Goal: Find specific page/section: Find specific page/section

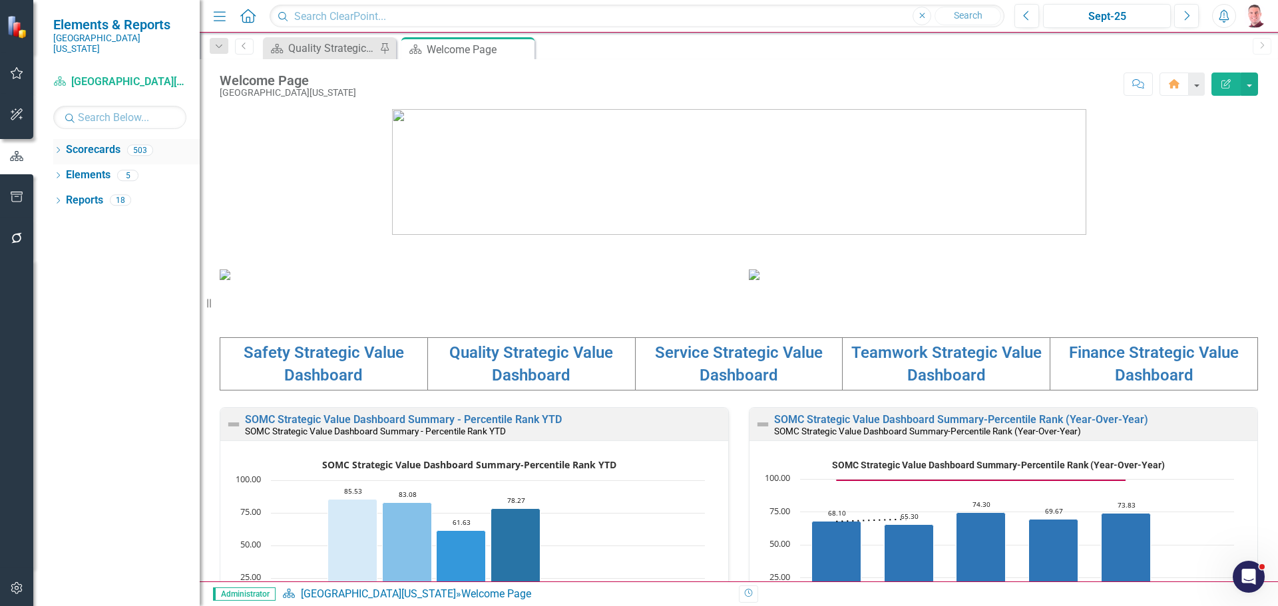
click at [61, 148] on icon "Dropdown" at bounding box center [57, 151] width 9 height 7
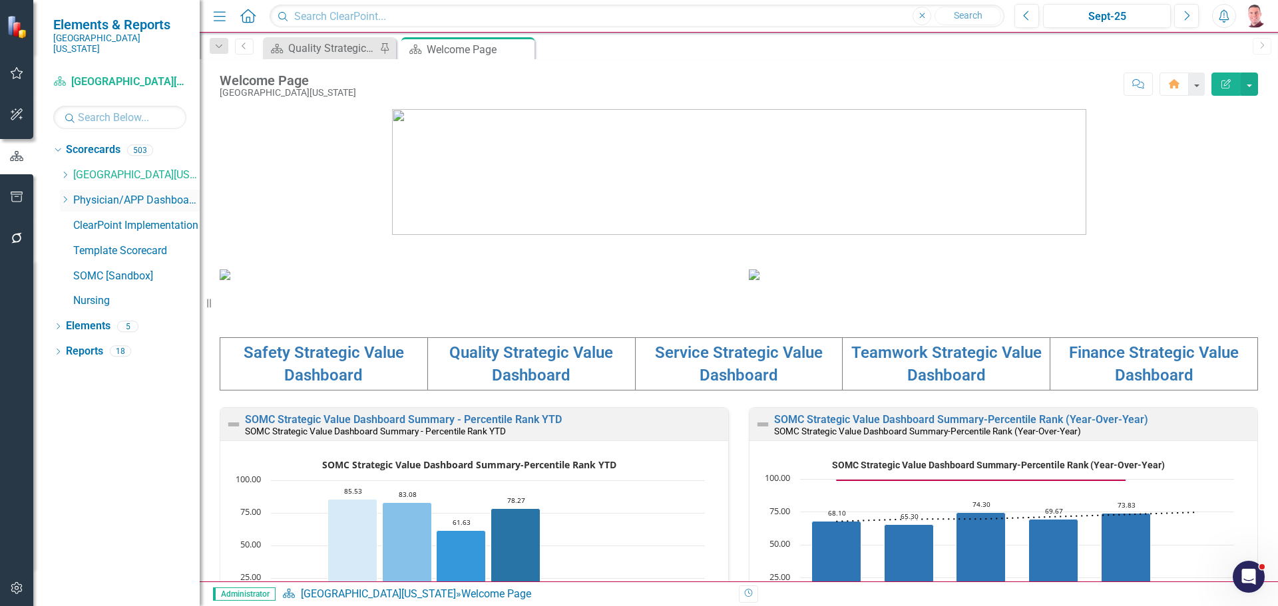
click at [68, 196] on icon "Dropdown" at bounding box center [65, 200] width 10 height 8
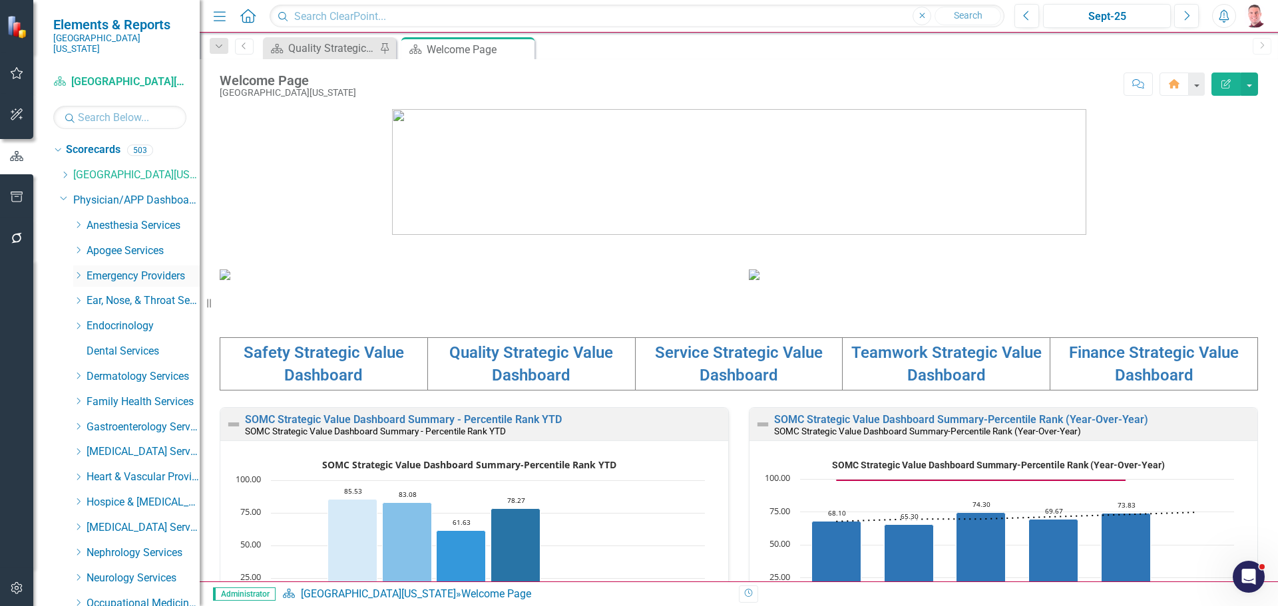
click at [77, 270] on div "Dropdown" at bounding box center [78, 275] width 10 height 11
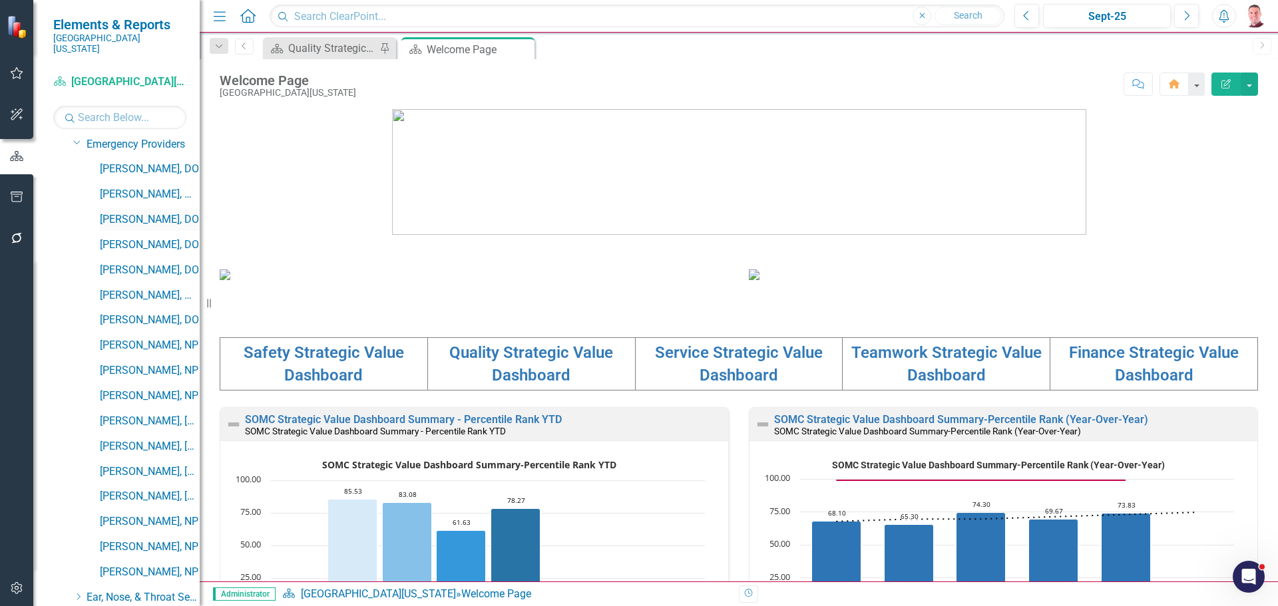
scroll to position [133, 0]
click at [136, 463] on link "[PERSON_NAME], [GEOGRAPHIC_DATA]" at bounding box center [150, 470] width 100 height 15
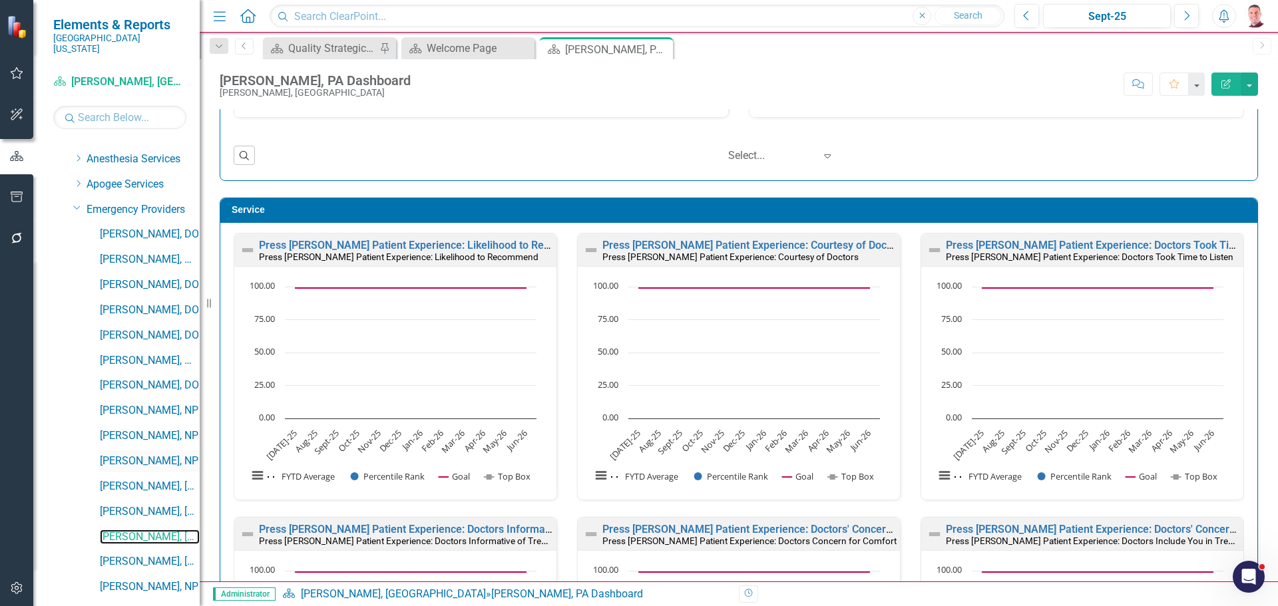
scroll to position [133, 0]
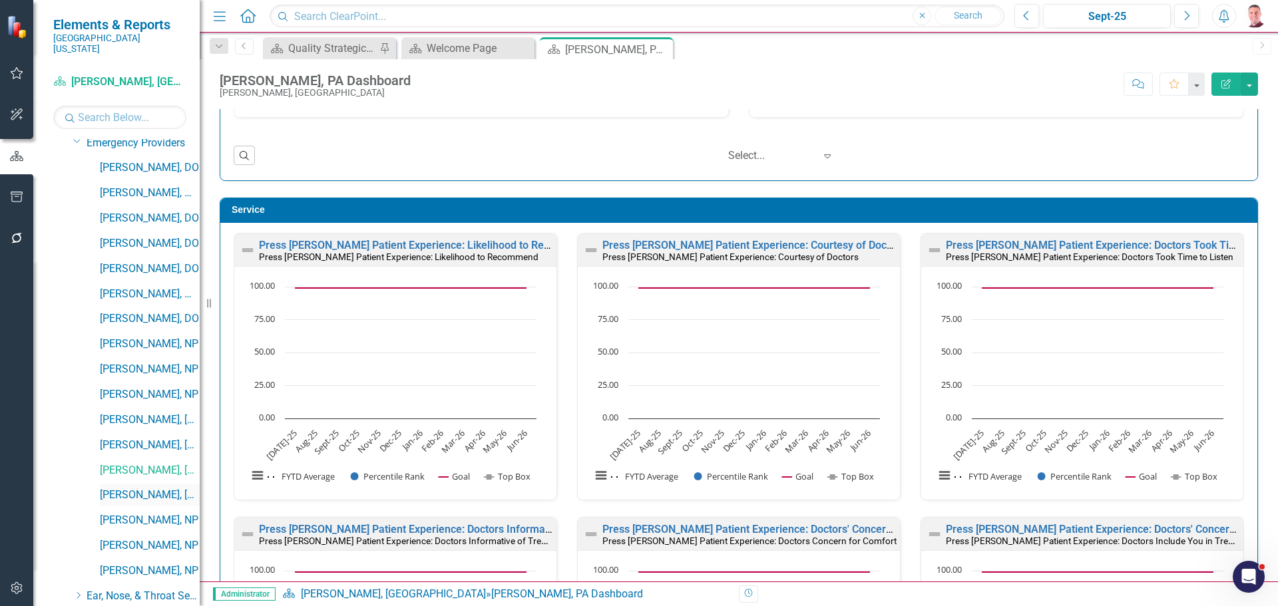
click at [139, 488] on link "[PERSON_NAME], [GEOGRAPHIC_DATA]" at bounding box center [150, 495] width 100 height 15
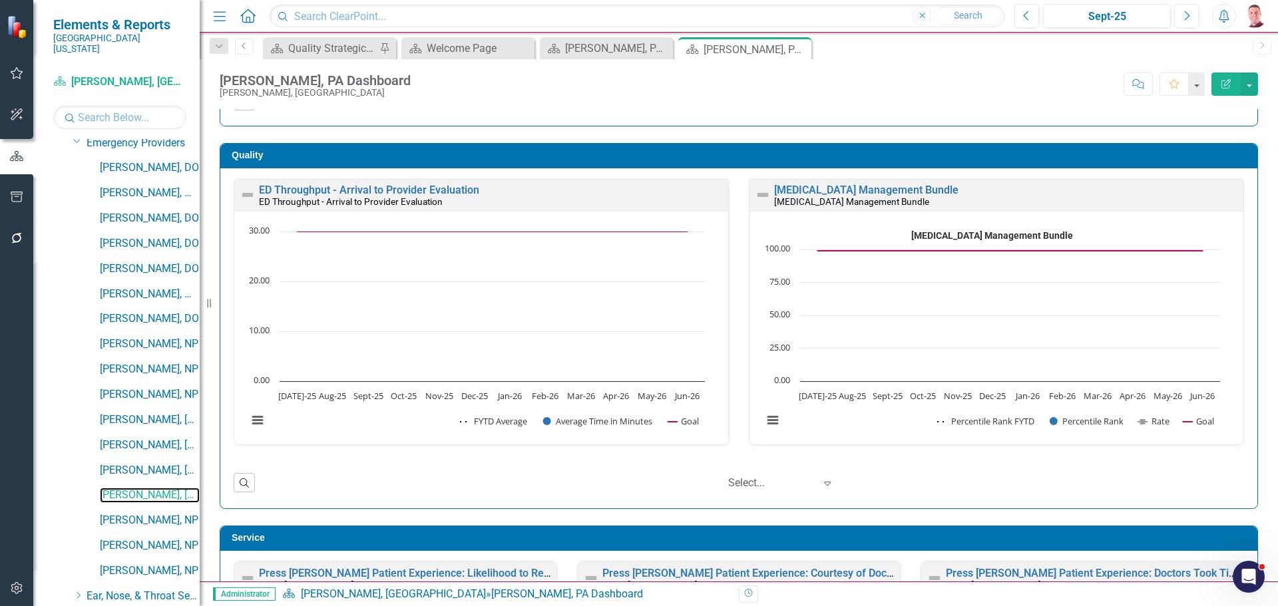
scroll to position [343, 0]
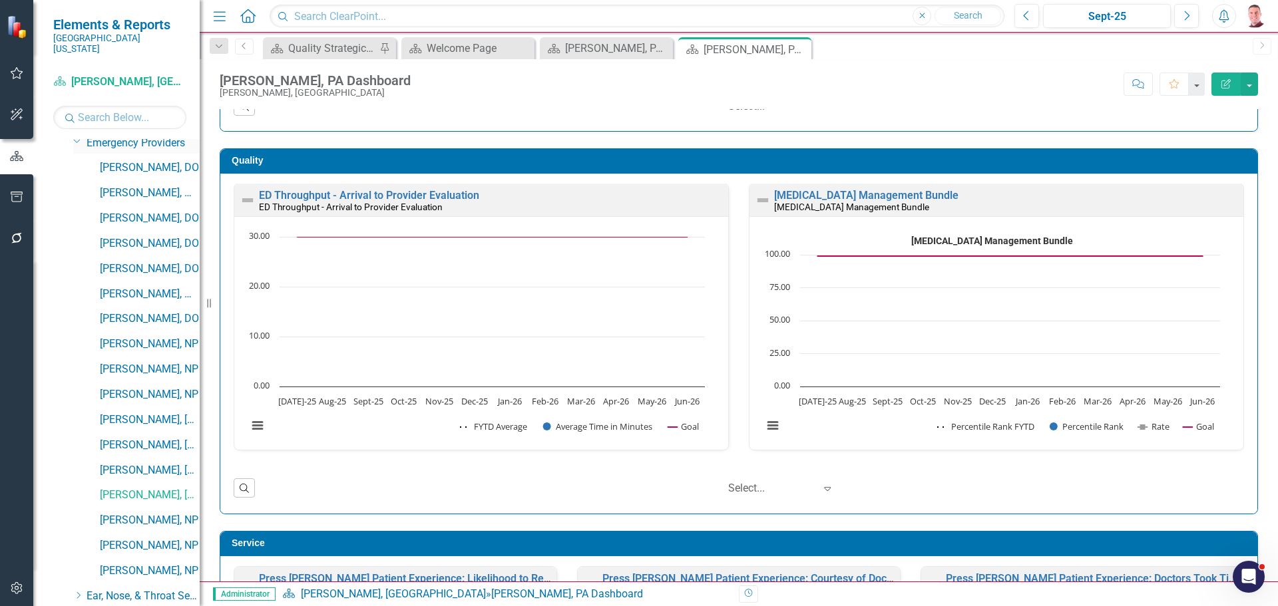
click at [75, 136] on icon "Dropdown" at bounding box center [77, 141] width 8 height 10
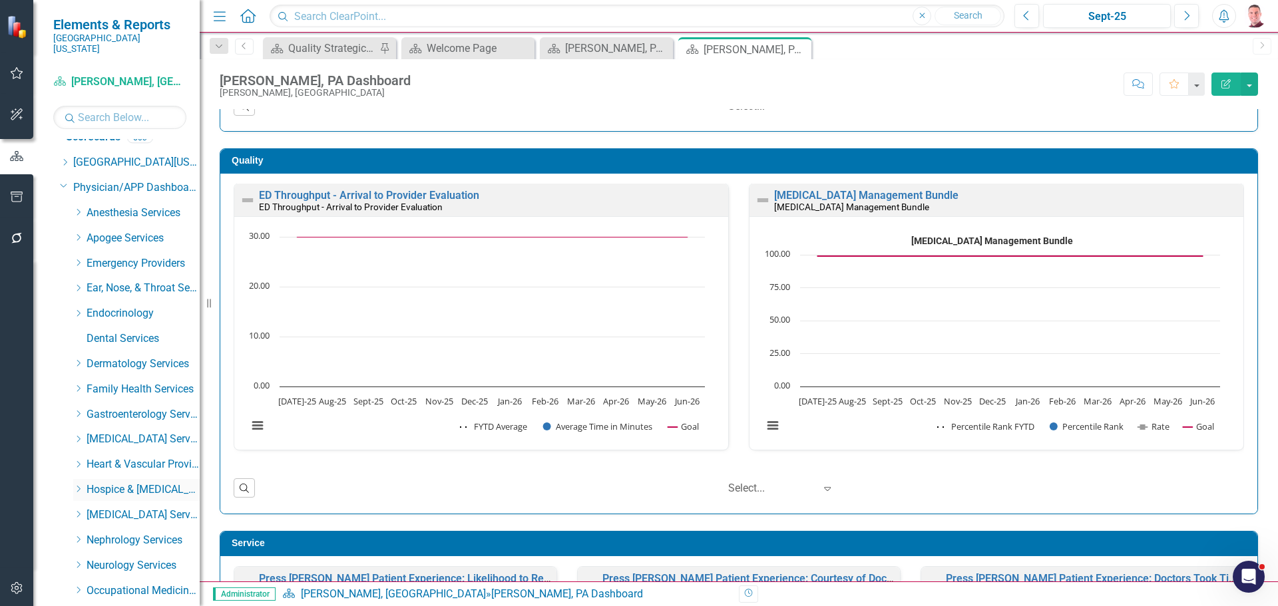
scroll to position [0, 0]
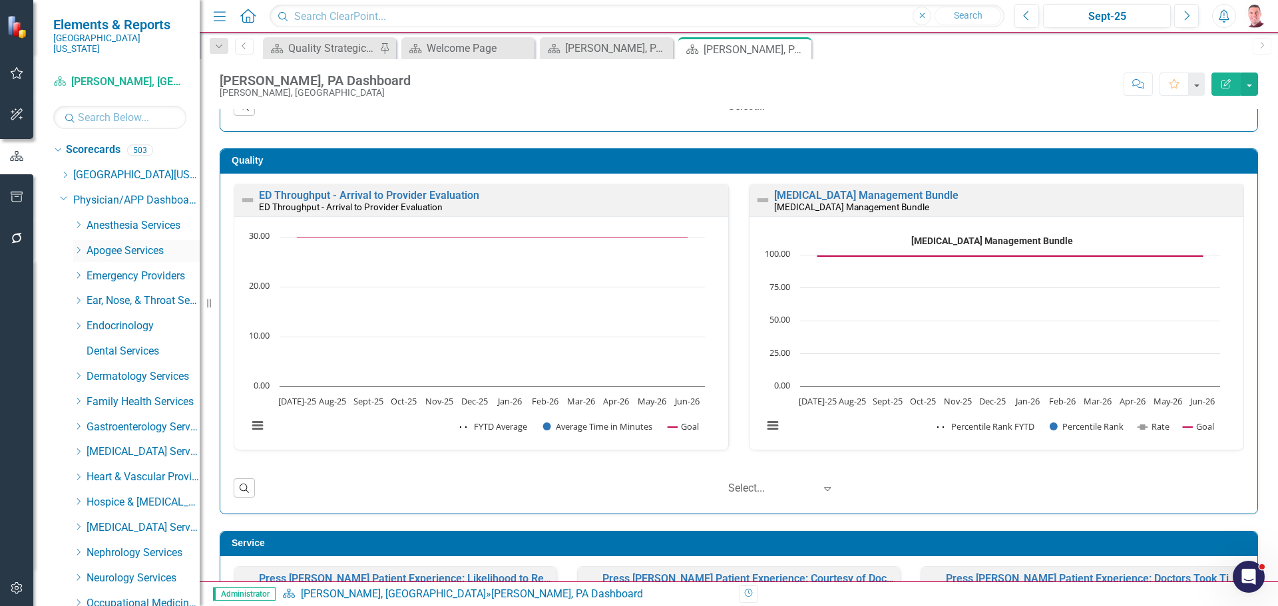
click at [83, 246] on icon "Dropdown" at bounding box center [78, 250] width 10 height 8
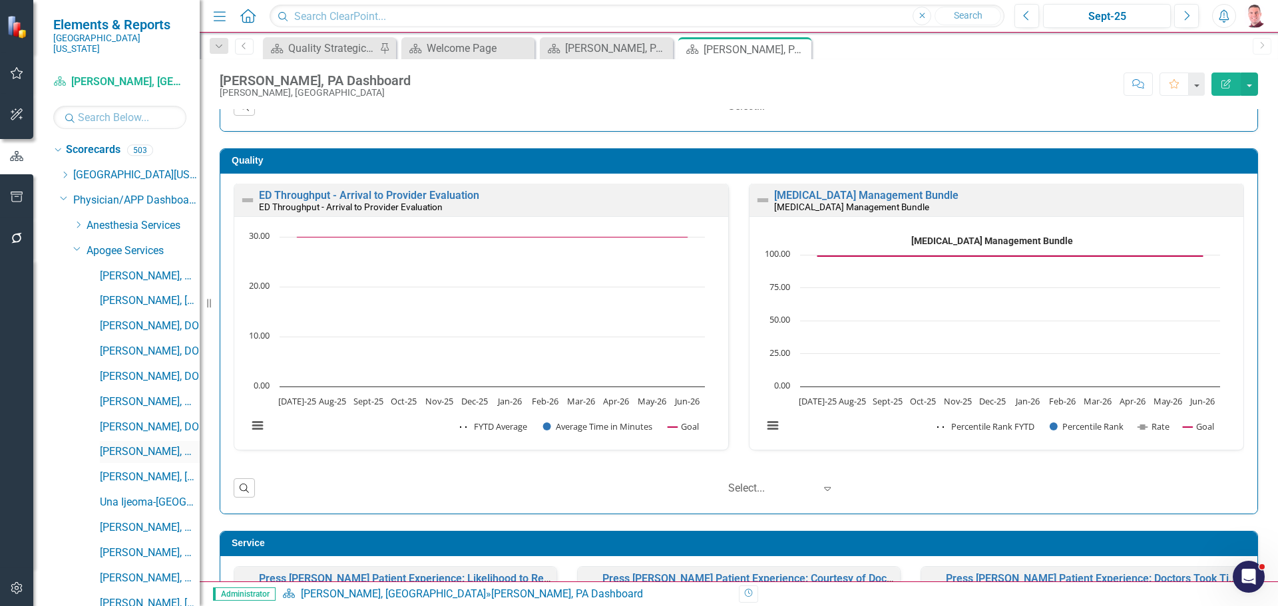
click at [164, 445] on link "[PERSON_NAME], MD" at bounding box center [150, 452] width 100 height 15
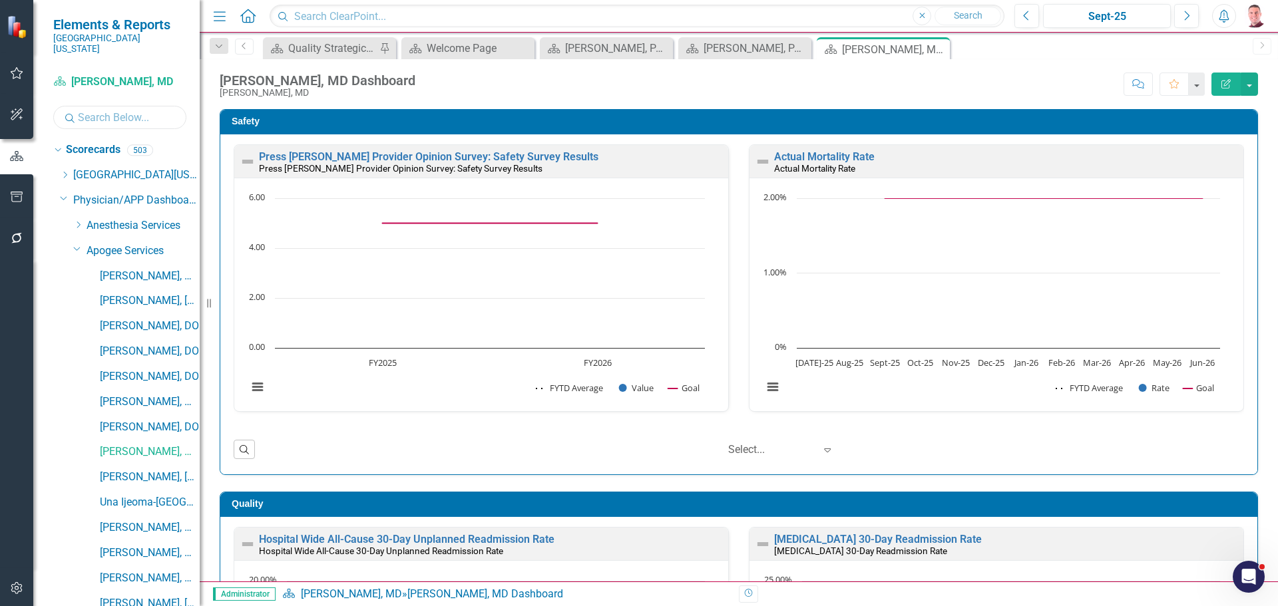
click at [118, 110] on input "text" at bounding box center [119, 117] width 133 height 23
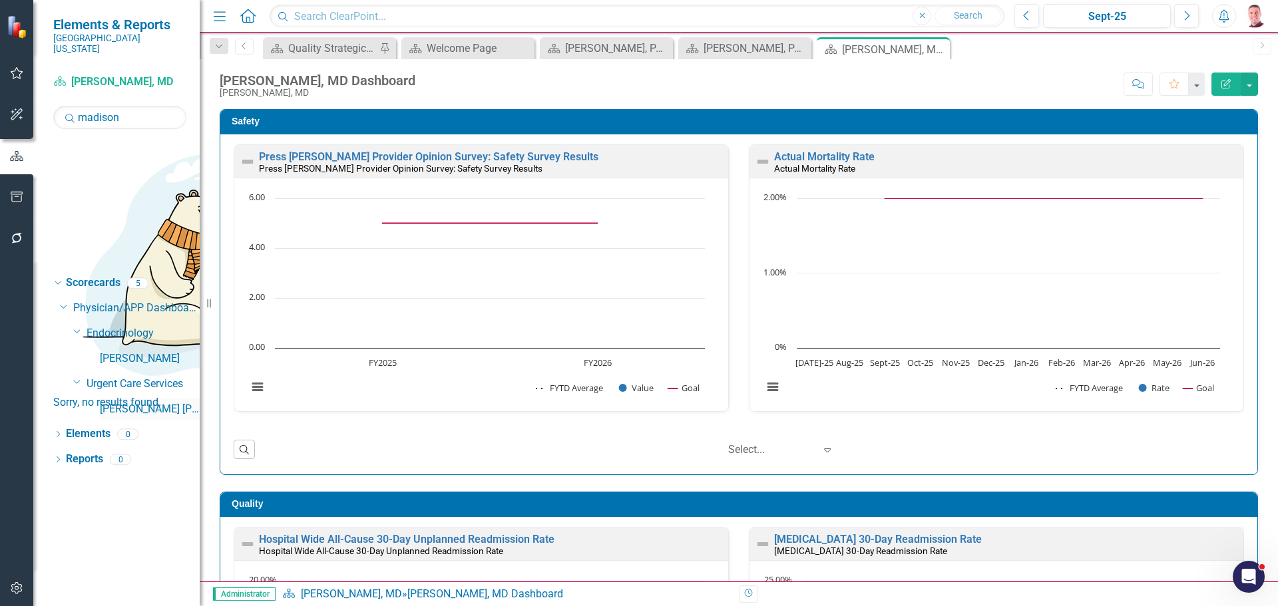
click at [135, 402] on link "[PERSON_NAME] [PERSON_NAME], [GEOGRAPHIC_DATA]" at bounding box center [150, 409] width 100 height 15
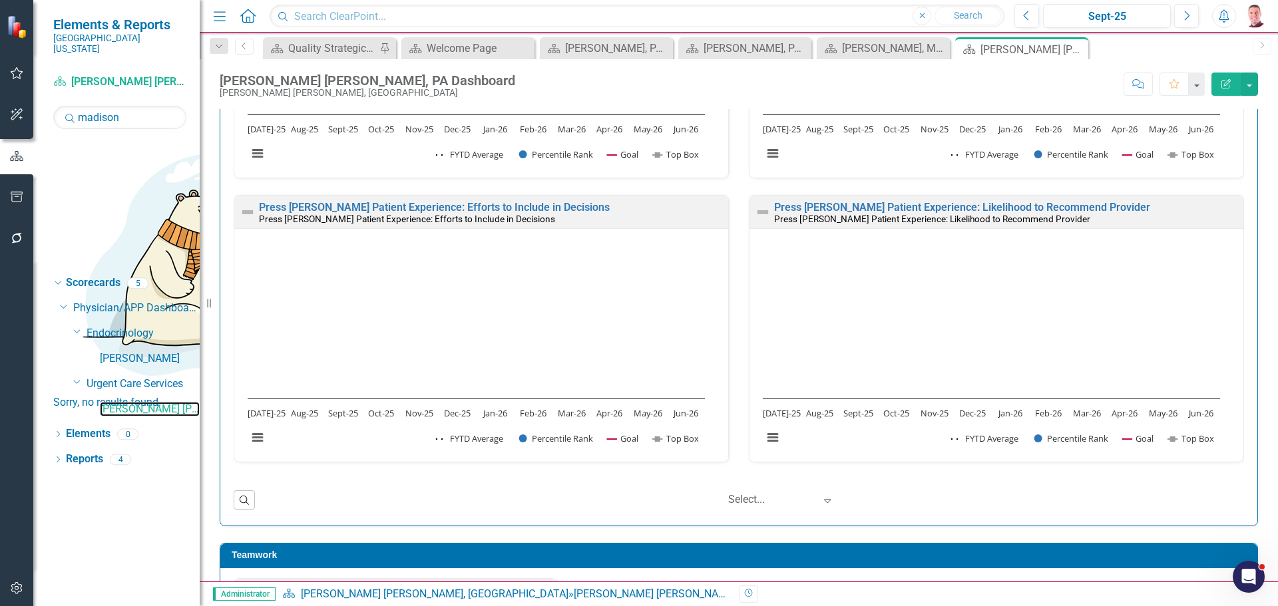
scroll to position [732, 0]
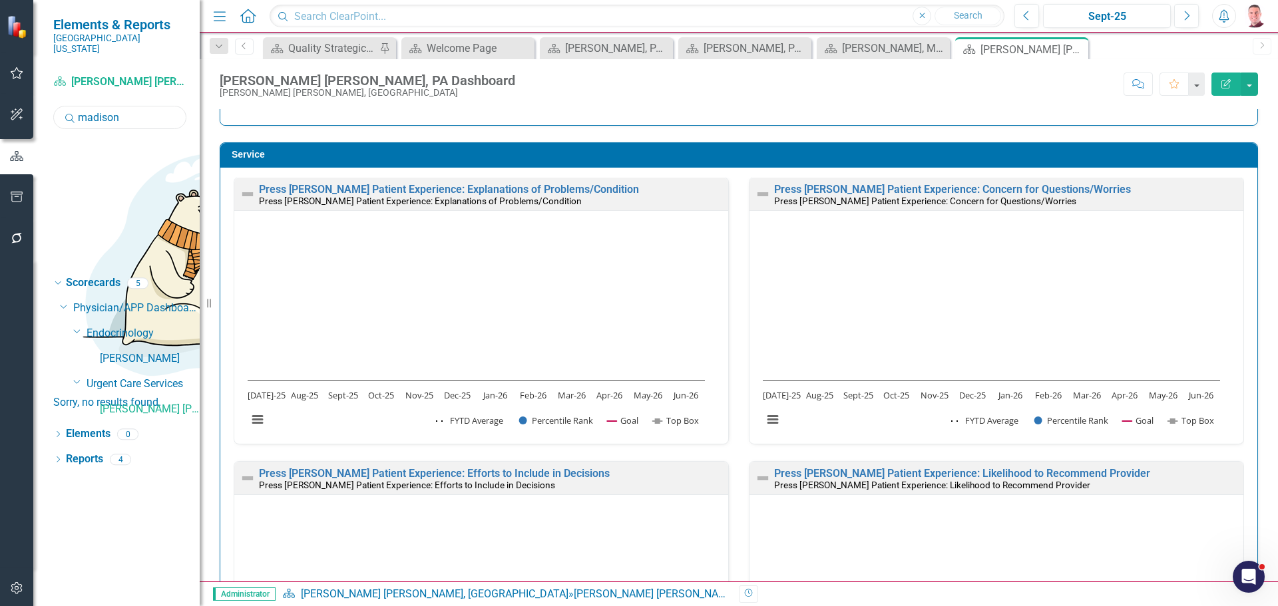
drag, startPoint x: 121, startPoint y: 106, endPoint x: 57, endPoint y: 106, distance: 63.9
click at [57, 106] on input "madison" at bounding box center [119, 117] width 133 height 23
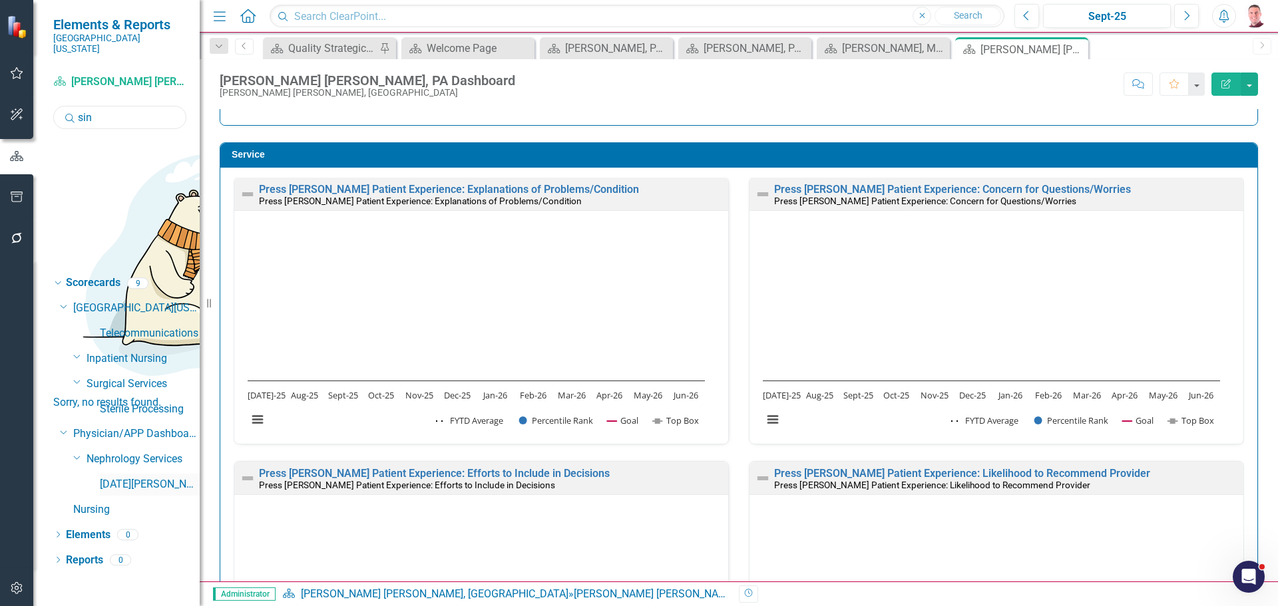
type input "sin"
click at [123, 477] on link "[DATE][PERSON_NAME], MD" at bounding box center [150, 484] width 100 height 15
